Goal: Ask a question

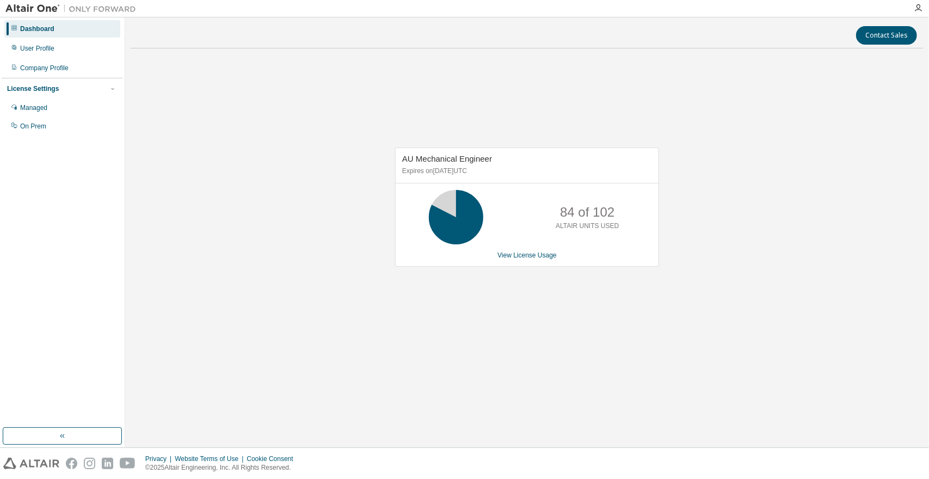
click at [47, 6] on img at bounding box center [73, 8] width 136 height 11
click at [917, 9] on icon "button" at bounding box center [918, 8] width 9 height 9
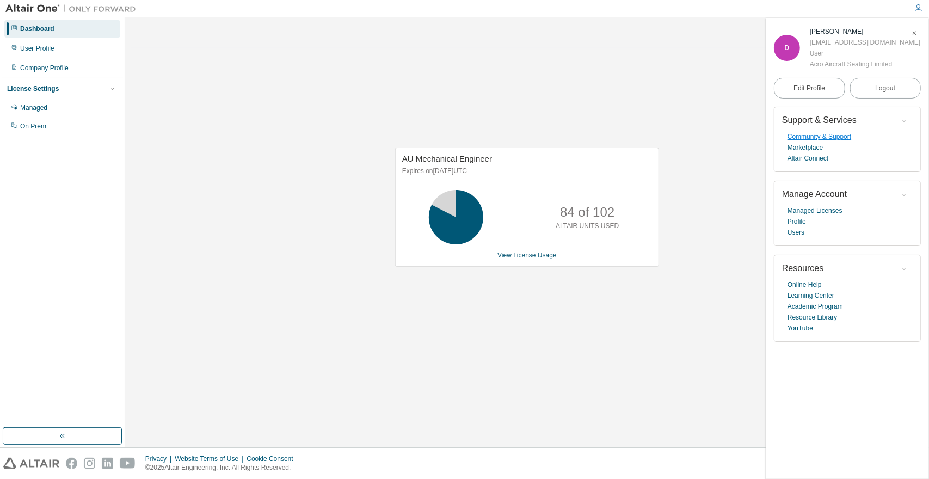
click at [807, 137] on link "Community & Support" at bounding box center [820, 136] width 64 height 11
